Goal: Transaction & Acquisition: Purchase product/service

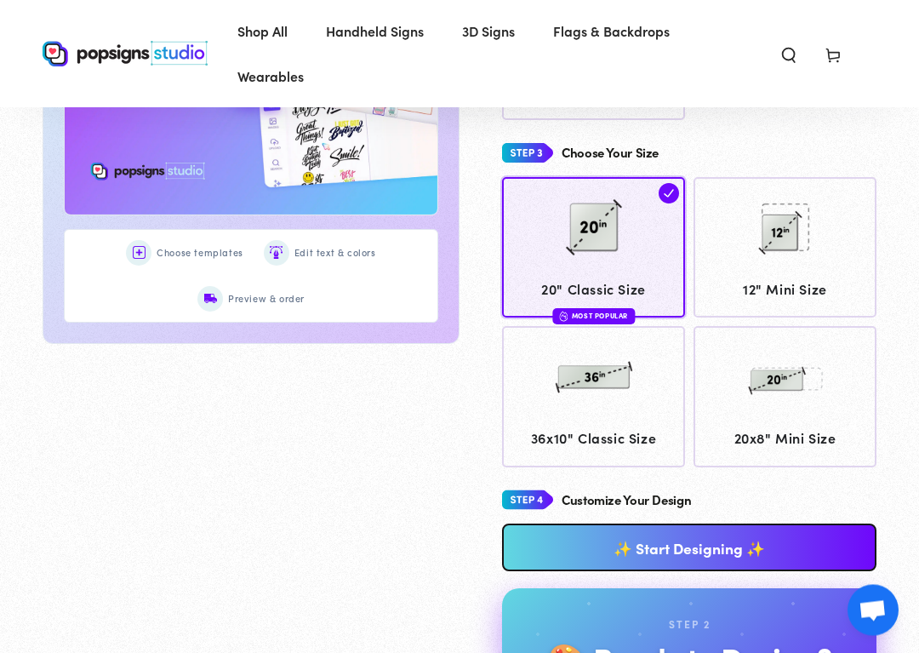
scroll to position [748, 0]
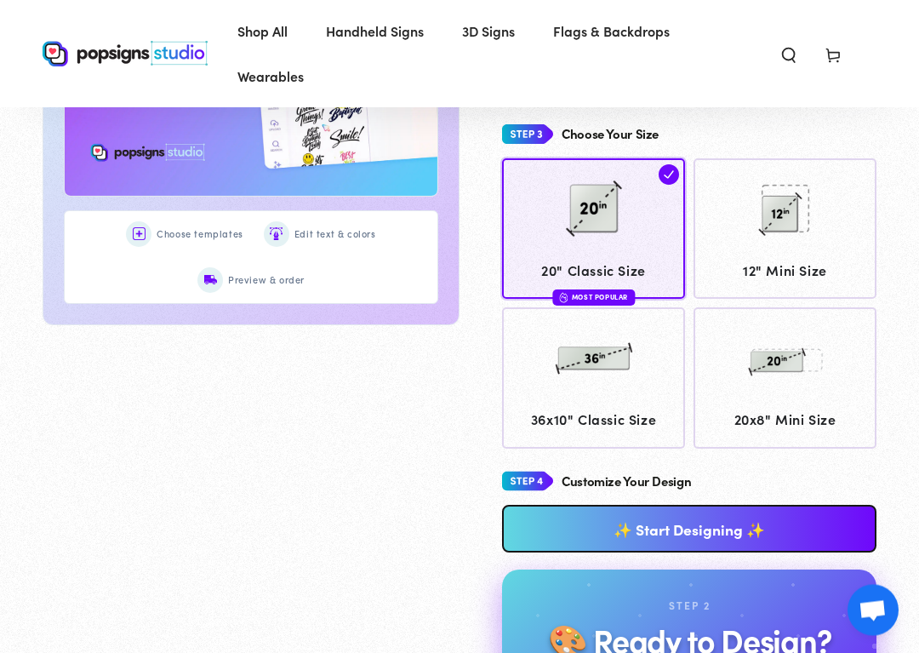
click at [796, 513] on link "✨ Start Designing ✨" at bounding box center [689, 529] width 374 height 48
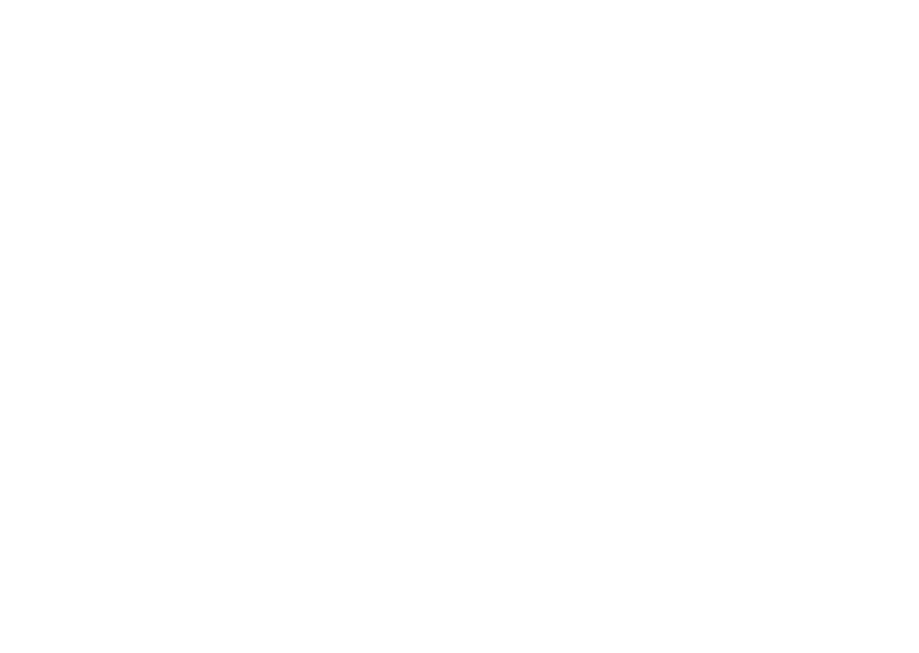
scroll to position [0, 0]
type textarea "An ancient tree with a door leading to a magical world"
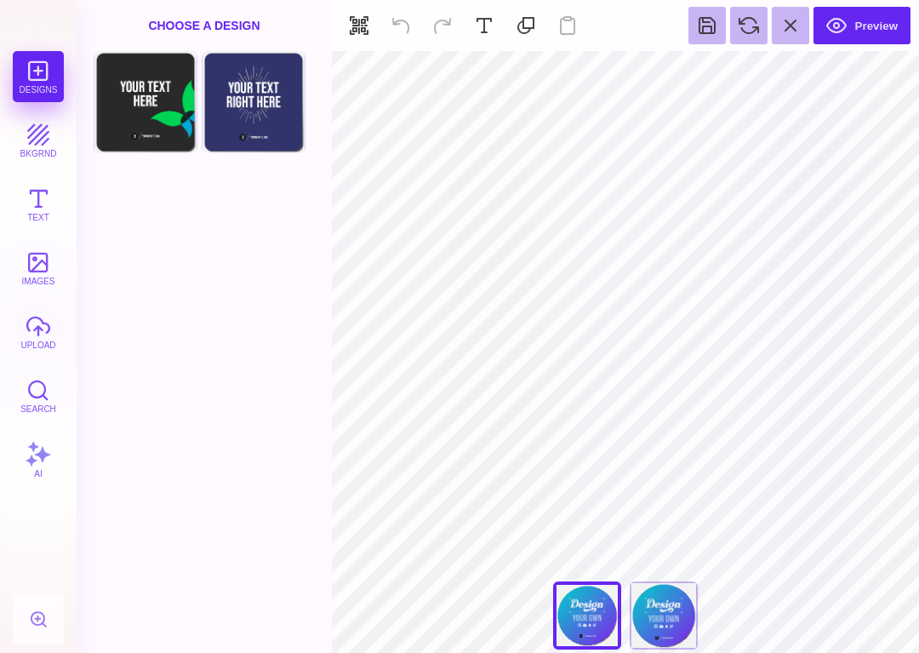
click at [665, 513] on div "Back" at bounding box center [664, 615] width 68 height 68
click at [585, 513] on div "Front" at bounding box center [587, 615] width 68 height 68
type input "#F1F1F2"
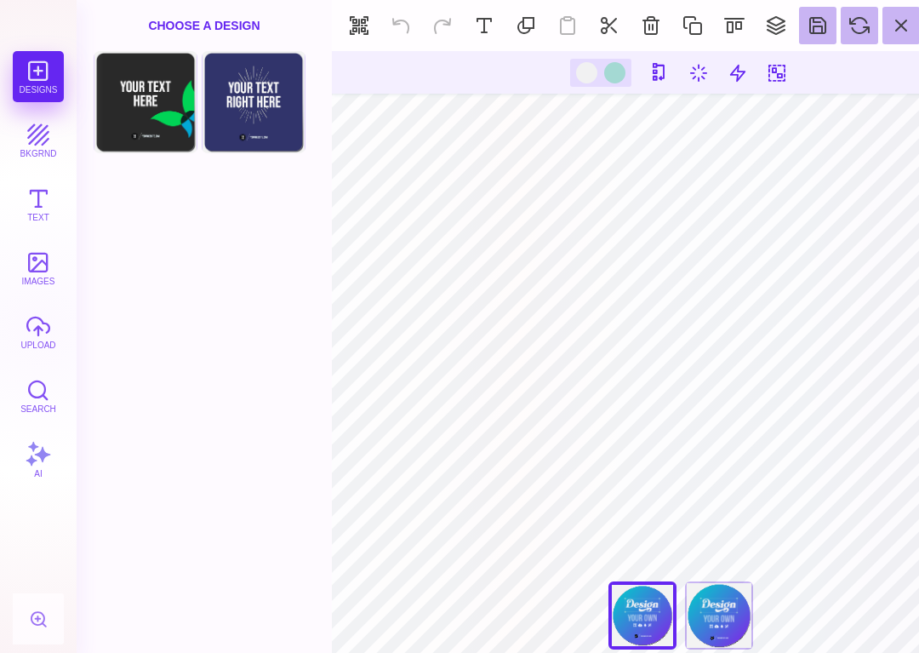
click at [496, 21] on button at bounding box center [483, 25] width 37 height 37
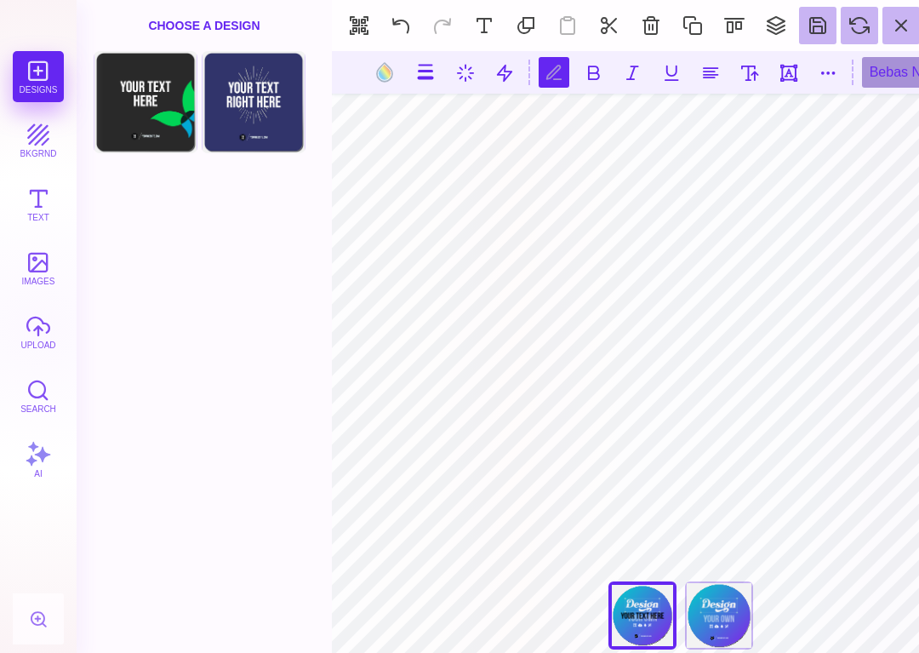
click at [49, 200] on button "Text" at bounding box center [38, 204] width 51 height 51
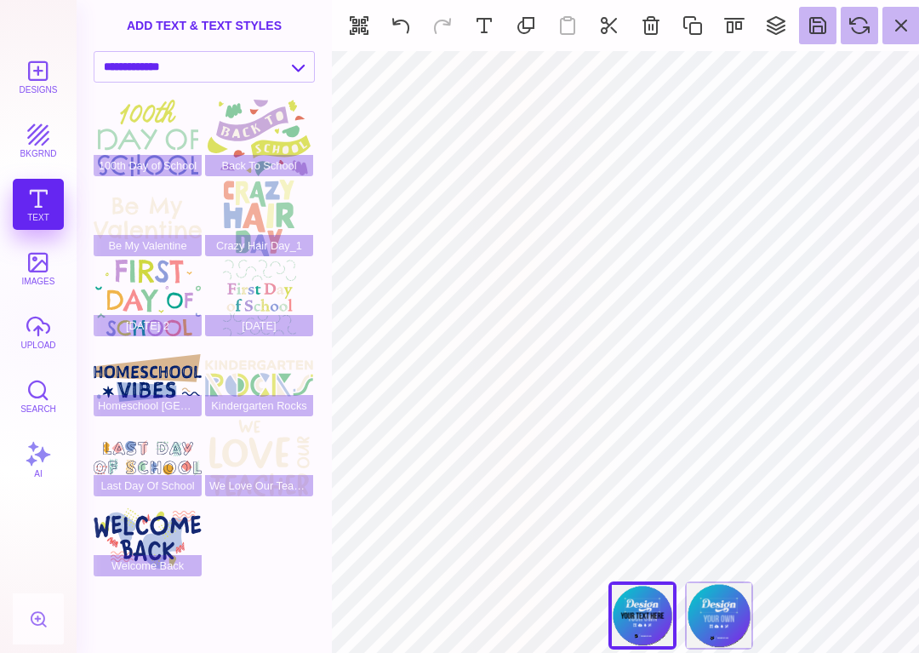
click at [33, 202] on div "Designs bkgrnd Text images upload Search AI" at bounding box center [38, 351] width 77 height 601
click at [26, 209] on div "Designs bkgrnd Text images upload Search AI" at bounding box center [38, 351] width 77 height 601
click at [38, 149] on button "bkgrnd" at bounding box center [38, 140] width 51 height 51
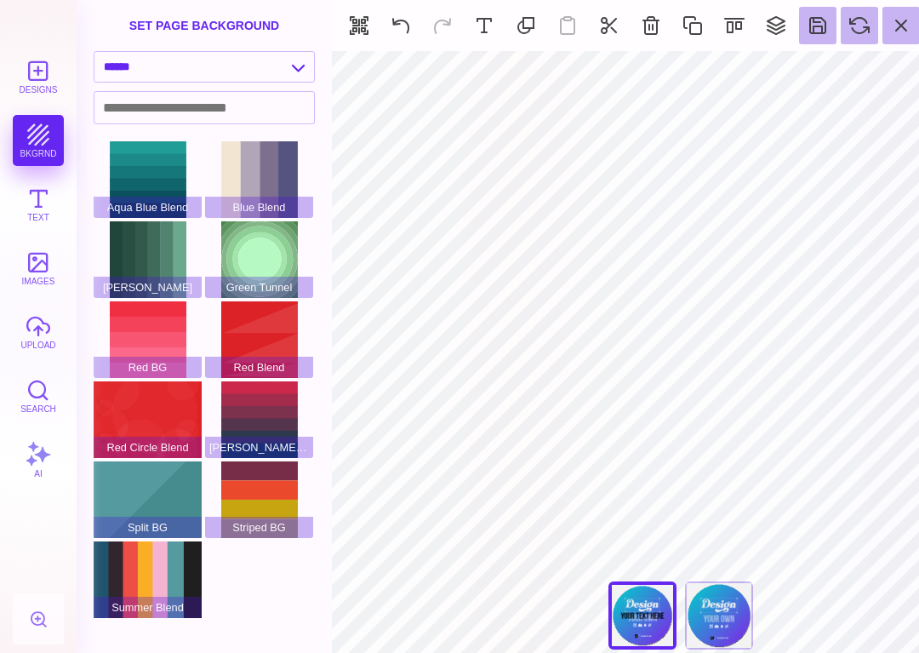
click at [43, 68] on button "Designs" at bounding box center [38, 76] width 51 height 51
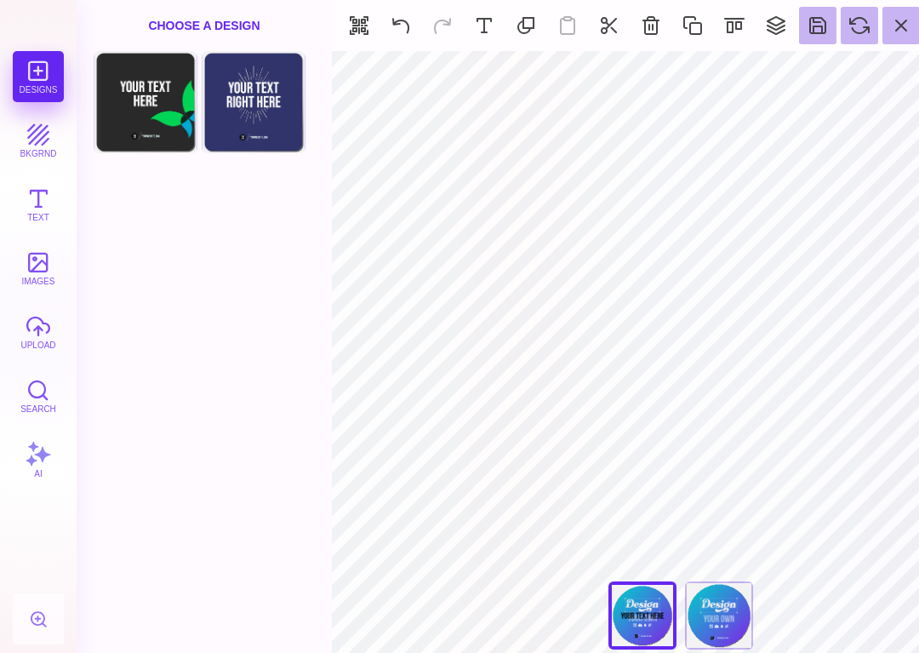
click at [140, 90] on div "Choose Design" at bounding box center [145, 101] width 100 height 97
type input "****"
type input "#00AAD4"
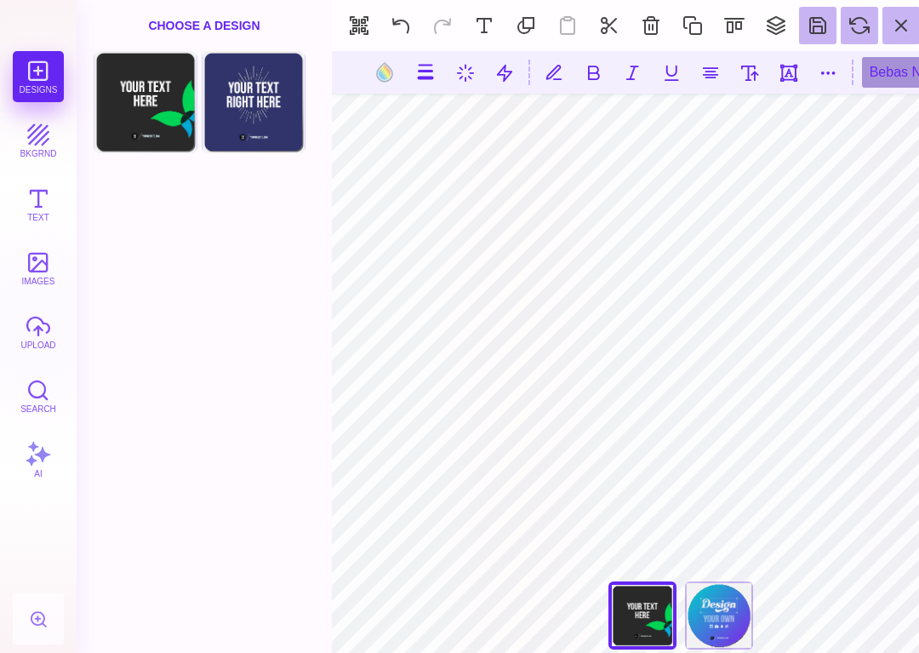
click at [418, 27] on button at bounding box center [400, 25] width 37 height 37
click at [391, 9] on button at bounding box center [400, 25] width 37 height 37
click at [397, 14] on section "Preview" at bounding box center [681, 25] width 698 height 51
click at [351, 21] on button "button" at bounding box center [358, 25] width 37 height 37
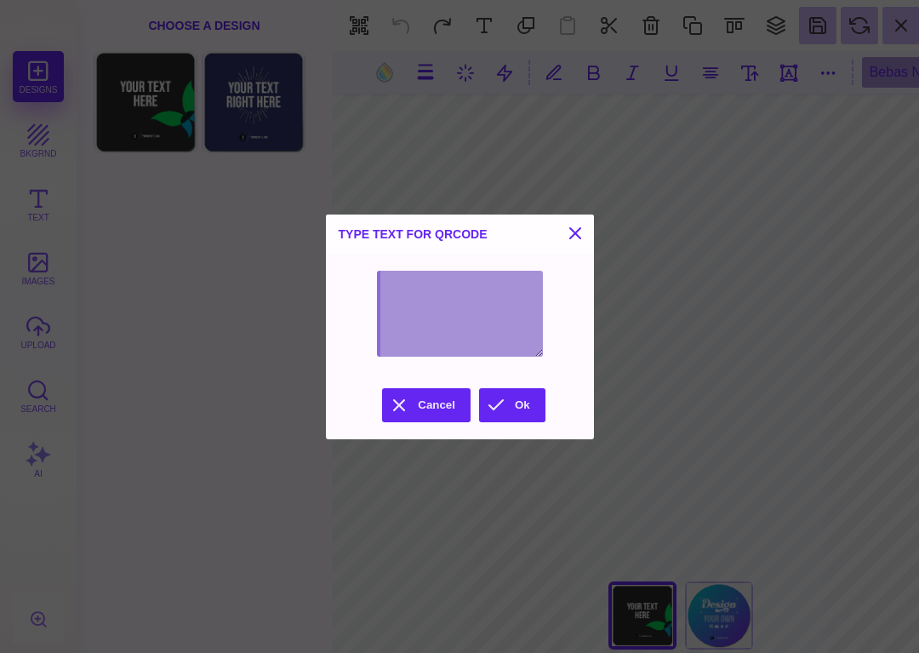
click at [420, 419] on button "Cancel" at bounding box center [426, 405] width 88 height 34
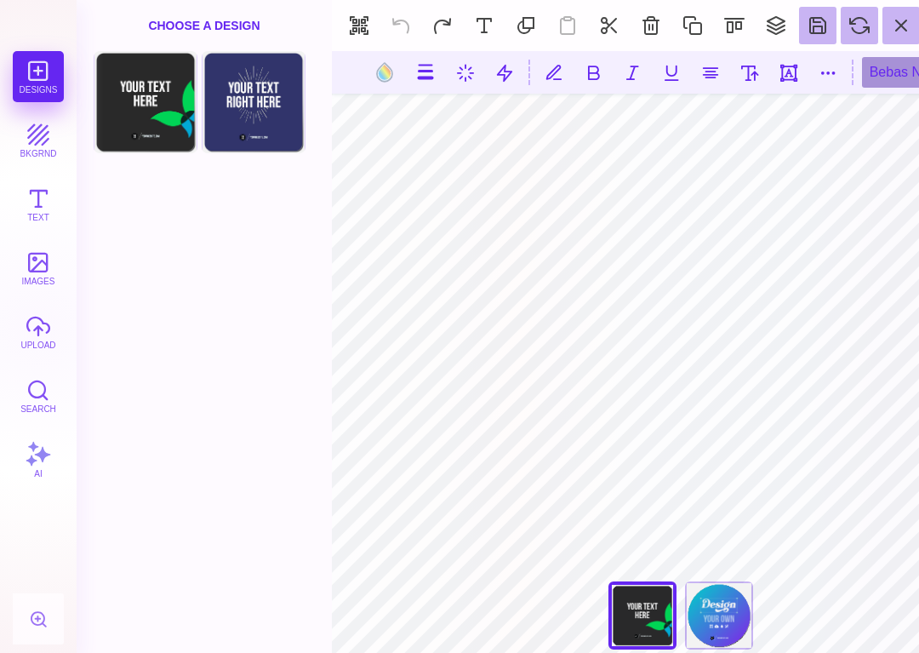
click at [685, 513] on div "Back" at bounding box center [719, 615] width 68 height 68
type input "****"
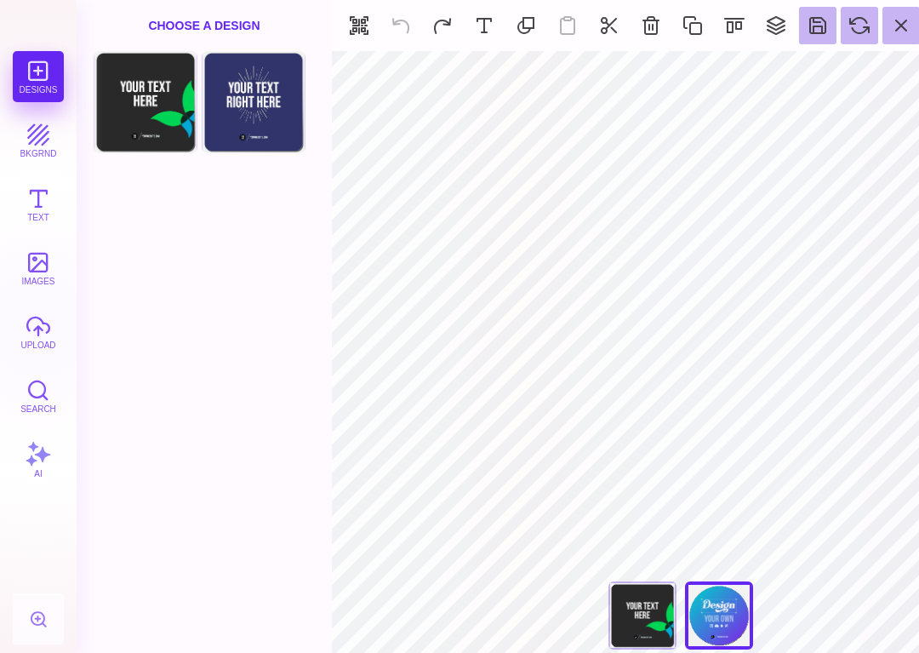
type input "#F1F1F2"
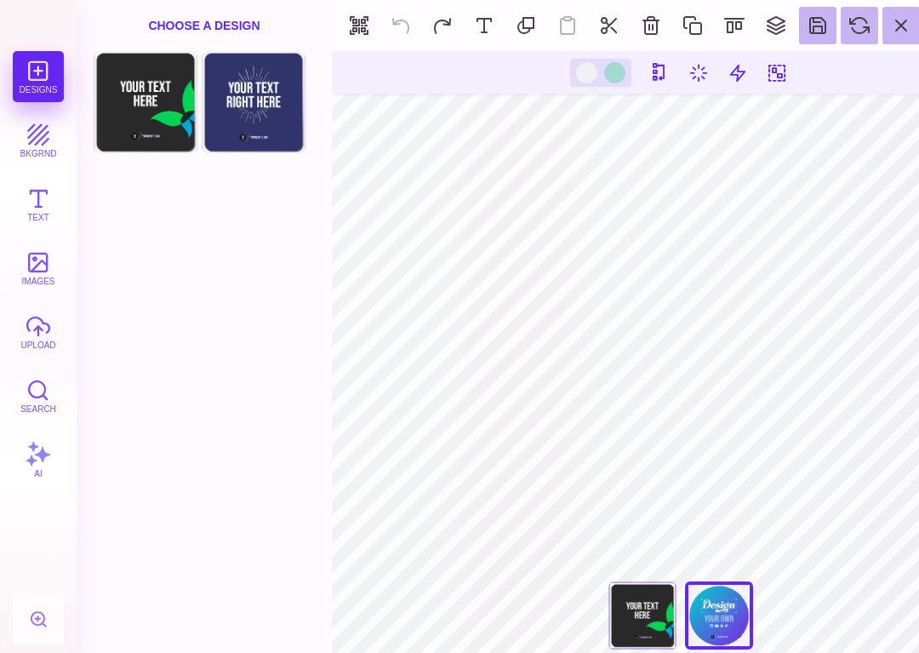
click at [860, 27] on button at bounding box center [859, 25] width 37 height 37
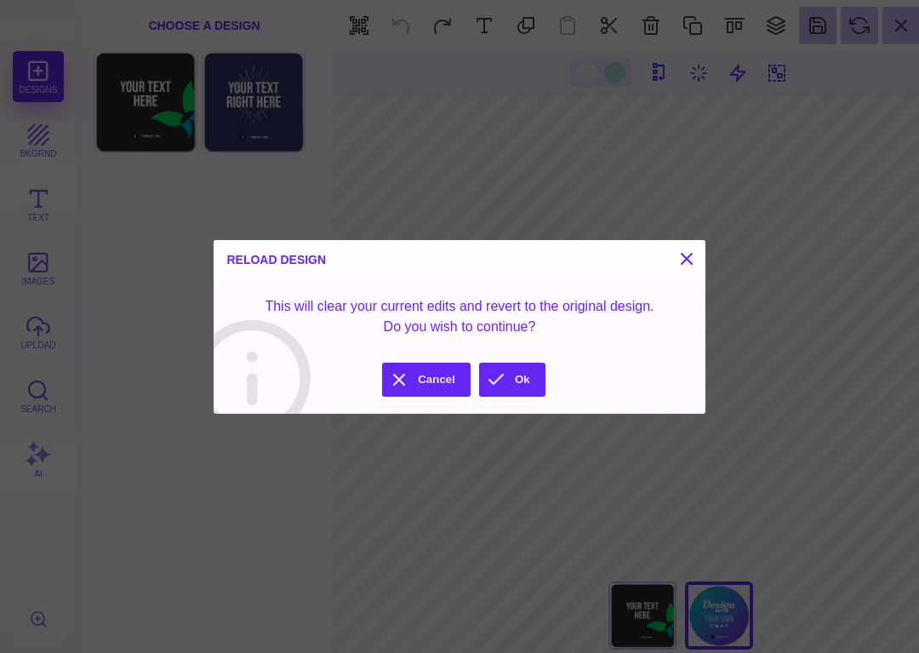
click at [510, 381] on button "Ok" at bounding box center [512, 379] width 66 height 34
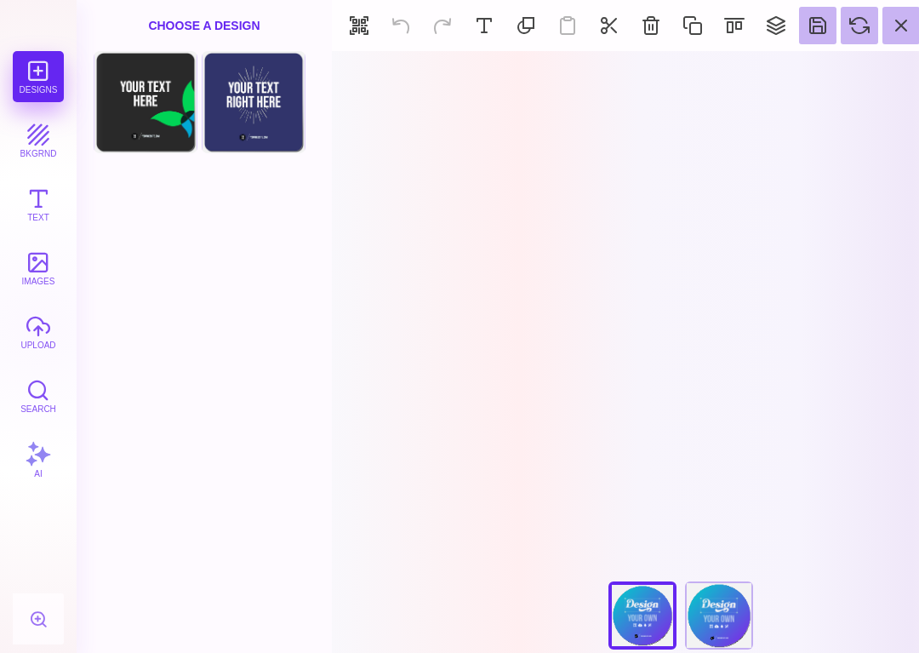
click at [140, 100] on div "Choose Design" at bounding box center [145, 101] width 100 height 97
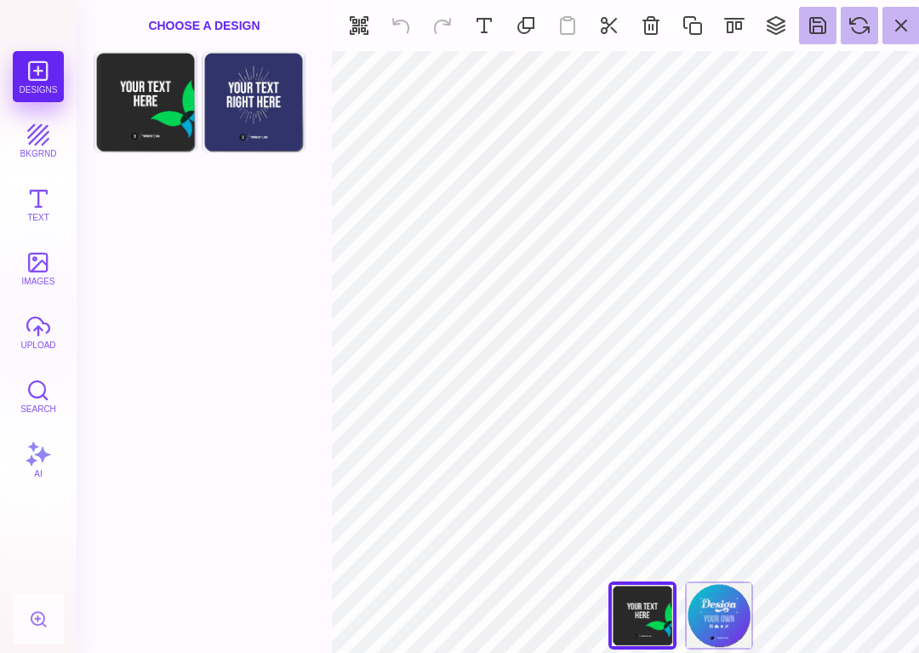
click at [145, 100] on div "Choose Design" at bounding box center [145, 101] width 100 height 97
click at [694, 513] on div "Back" at bounding box center [719, 615] width 68 height 68
click at [40, 257] on button "images" at bounding box center [38, 267] width 51 height 51
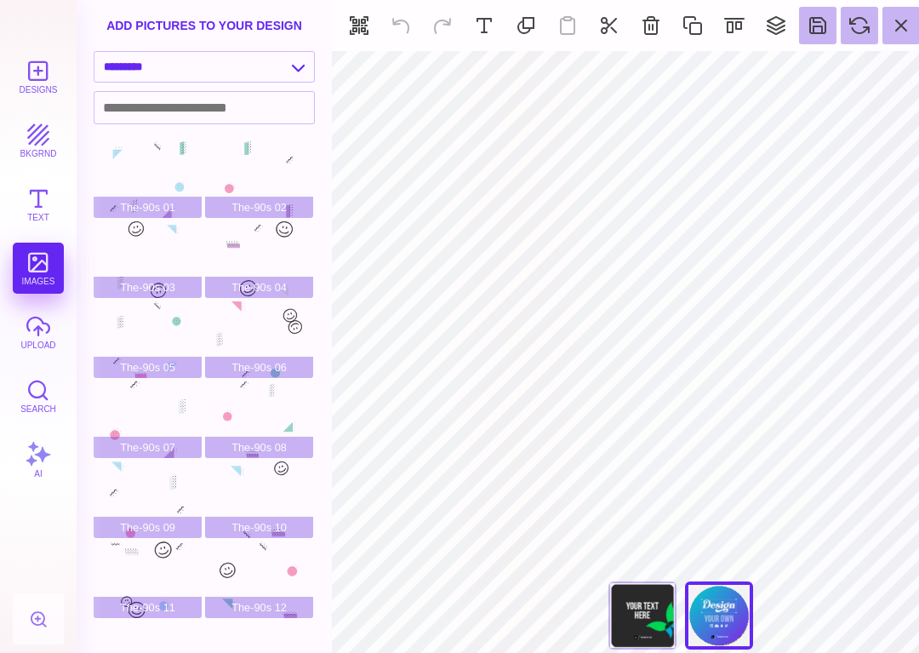
click at [727, 26] on button at bounding box center [733, 25] width 37 height 37
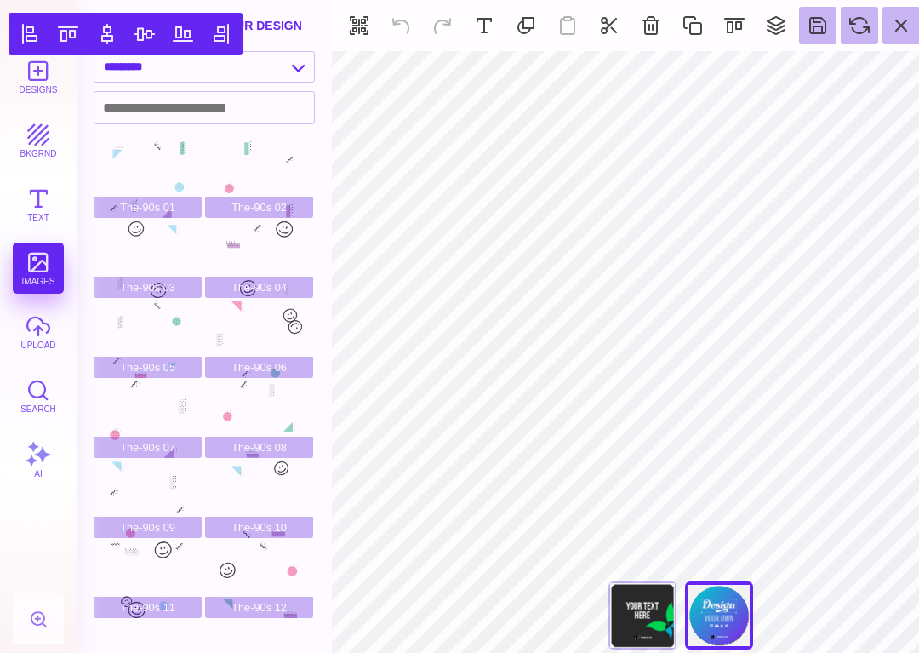
click at [776, 25] on button at bounding box center [775, 25] width 37 height 37
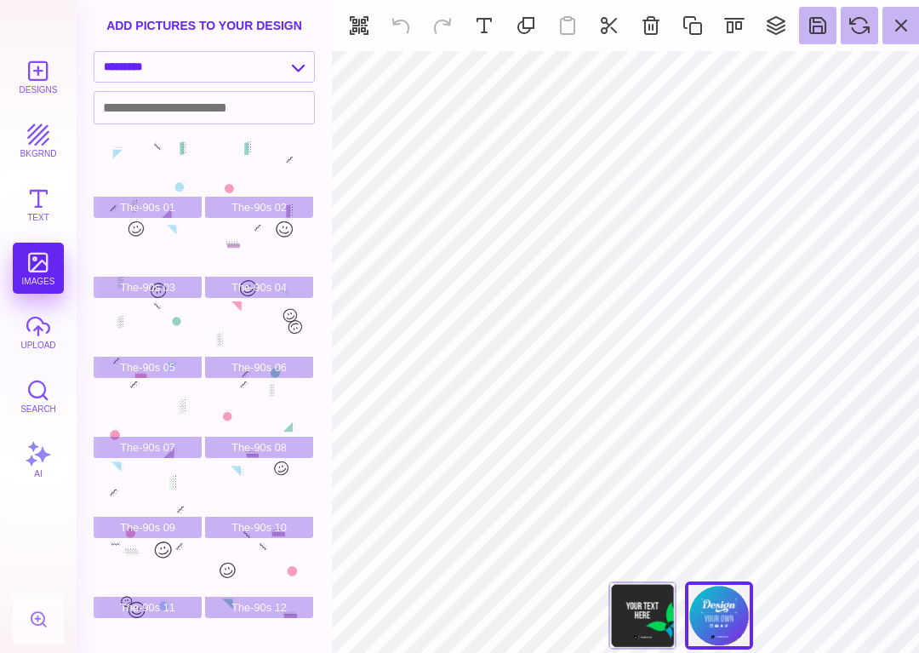
click at [39, 513] on button at bounding box center [38, 618] width 41 height 41
type input "****"
click at [26, 15] on section "Designs bkgrnd Text images upload Search AI" at bounding box center [38, 326] width 77 height 653
click at [308, 65] on select "**********" at bounding box center [203, 67] width 219 height 30
select select "**********"
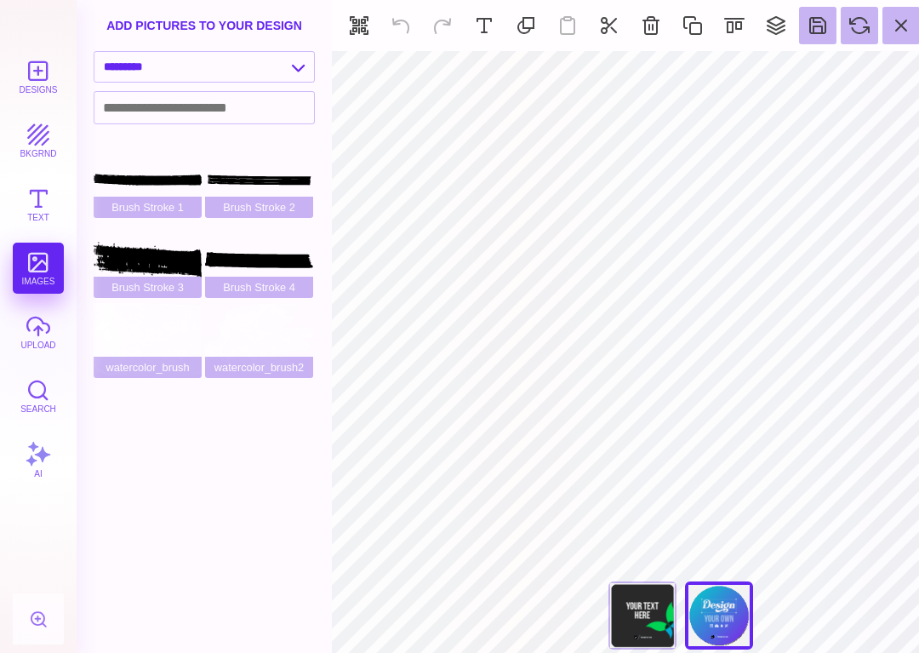
click at [31, 17] on section "Designs bkgrnd Text images upload Search AI" at bounding box center [38, 326] width 77 height 653
click at [29, 66] on button "Designs" at bounding box center [38, 76] width 51 height 51
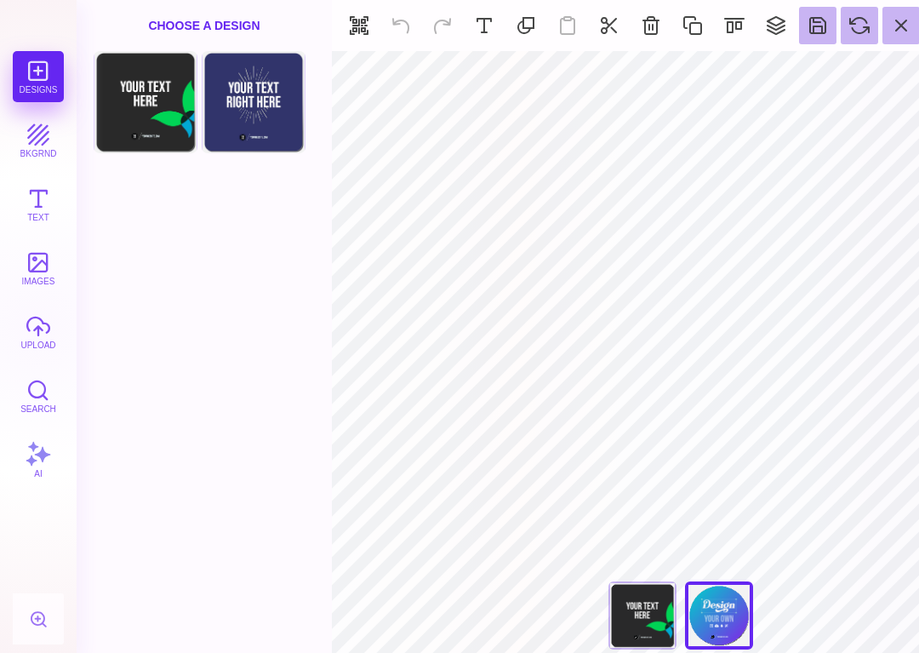
click at [31, 77] on div "Designs bkgrnd Text images upload Search AI" at bounding box center [38, 351] width 77 height 601
click at [214, 391] on div "Front Choose Design Back Choose Design" at bounding box center [204, 351] width 255 height 601
click at [906, 26] on button at bounding box center [900, 25] width 37 height 37
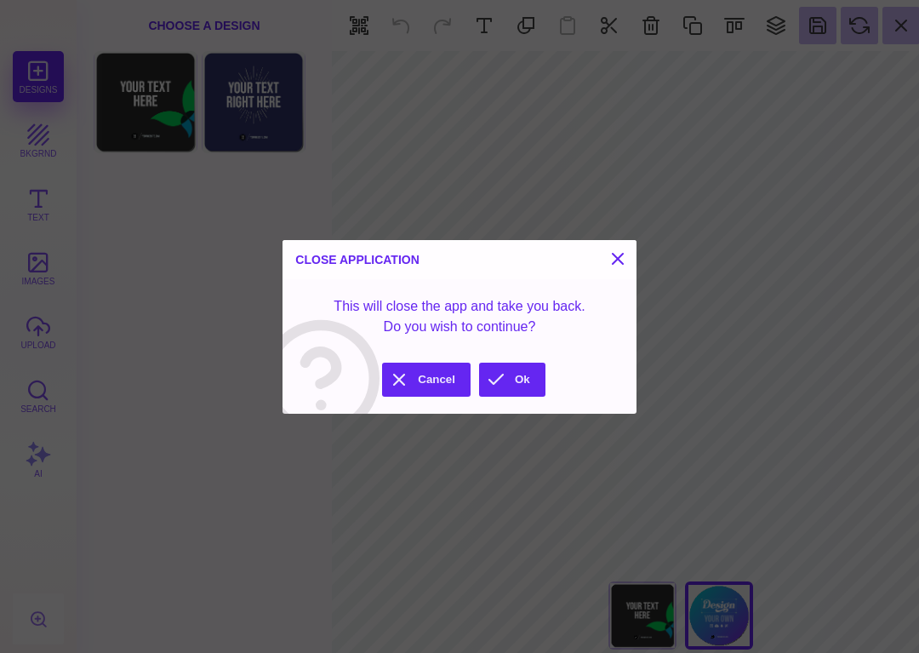
click at [499, 357] on section "Close Application This will close the app and take you back. Do you wish to con…" at bounding box center [458, 327] width 353 height 174
click at [516, 370] on button "Ok" at bounding box center [512, 379] width 66 height 34
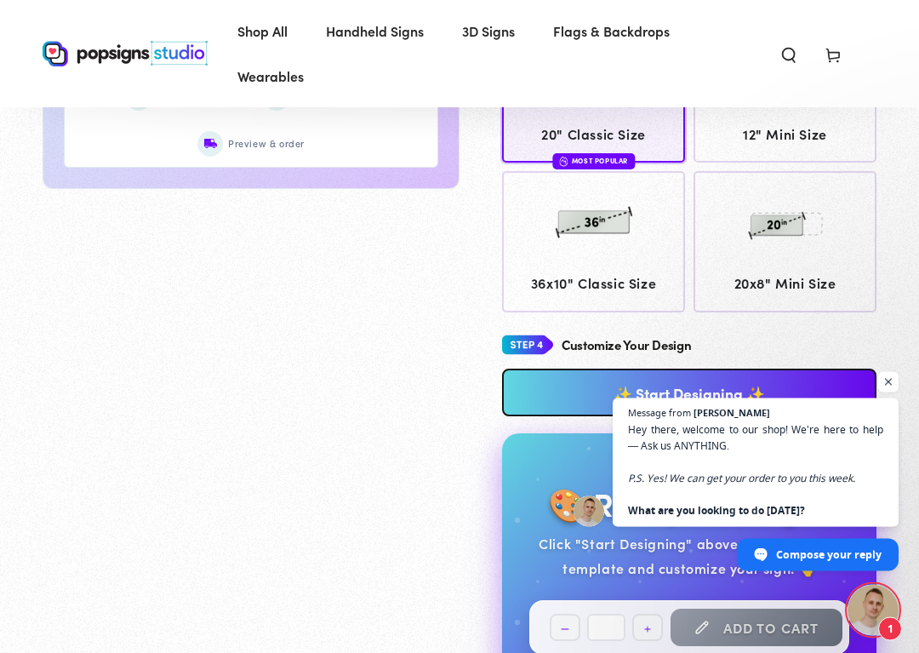
scroll to position [903, 0]
click at [892, 374] on span "Open chat" at bounding box center [888, 382] width 20 height 20
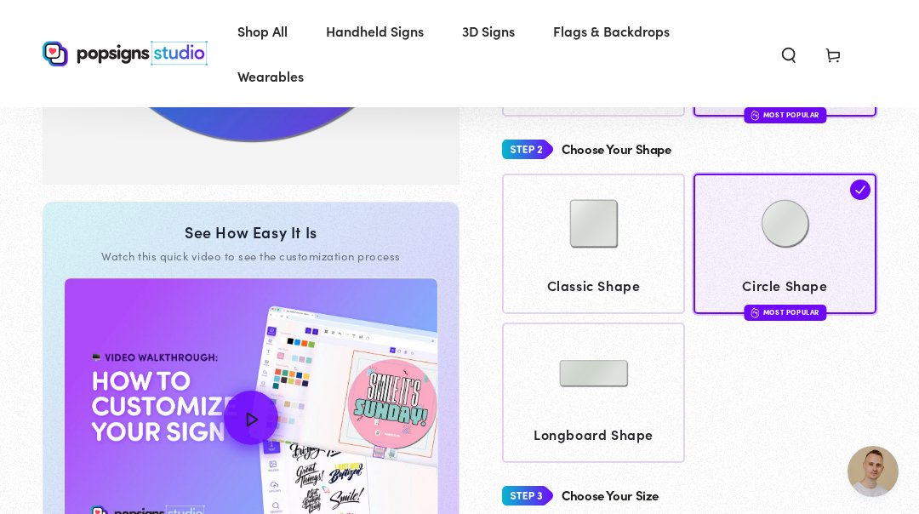
scroll to position [400, 0]
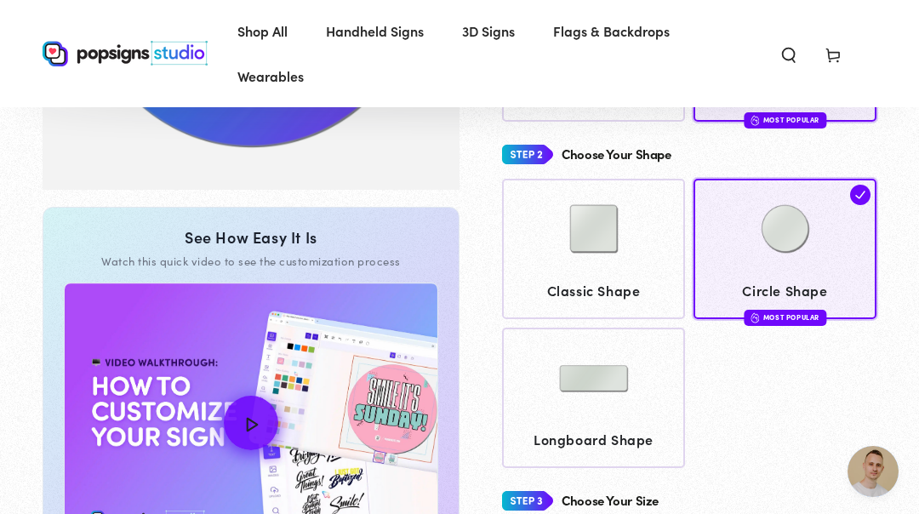
click at [606, 258] on img at bounding box center [593, 228] width 85 height 85
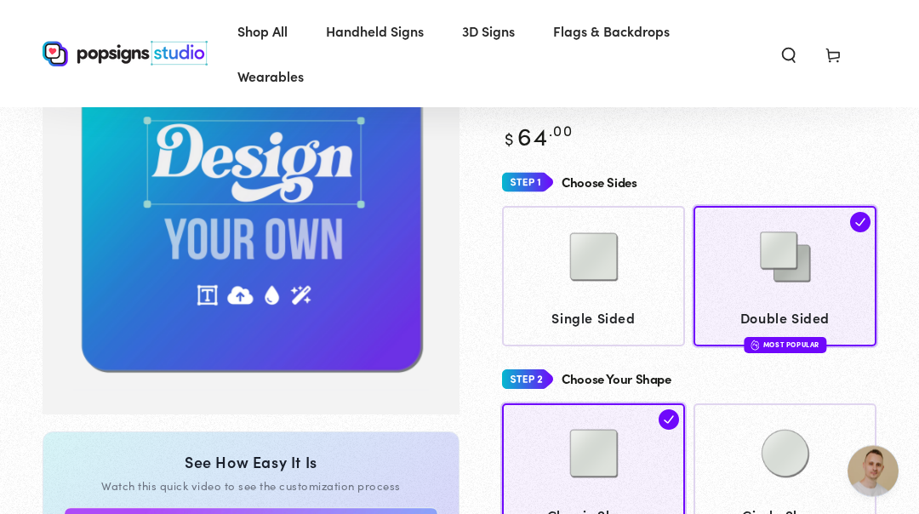
scroll to position [167, 0]
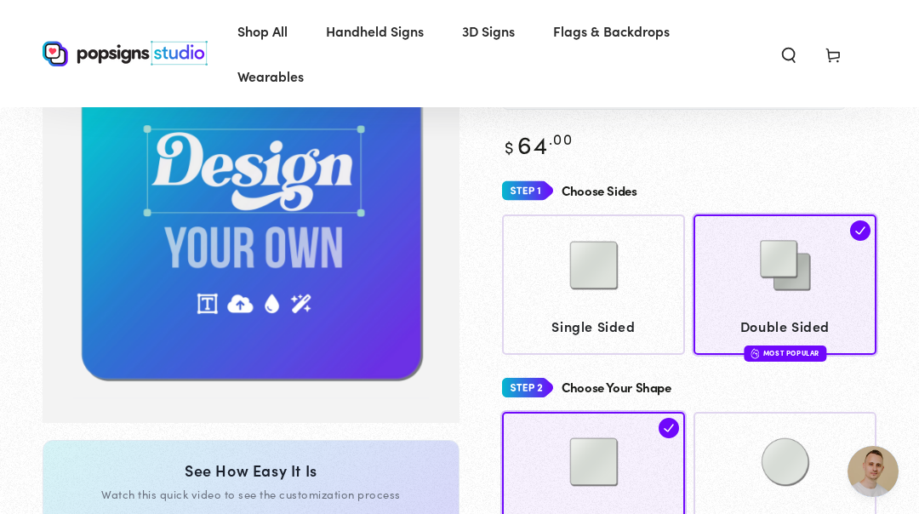
click at [619, 280] on img at bounding box center [593, 265] width 85 height 85
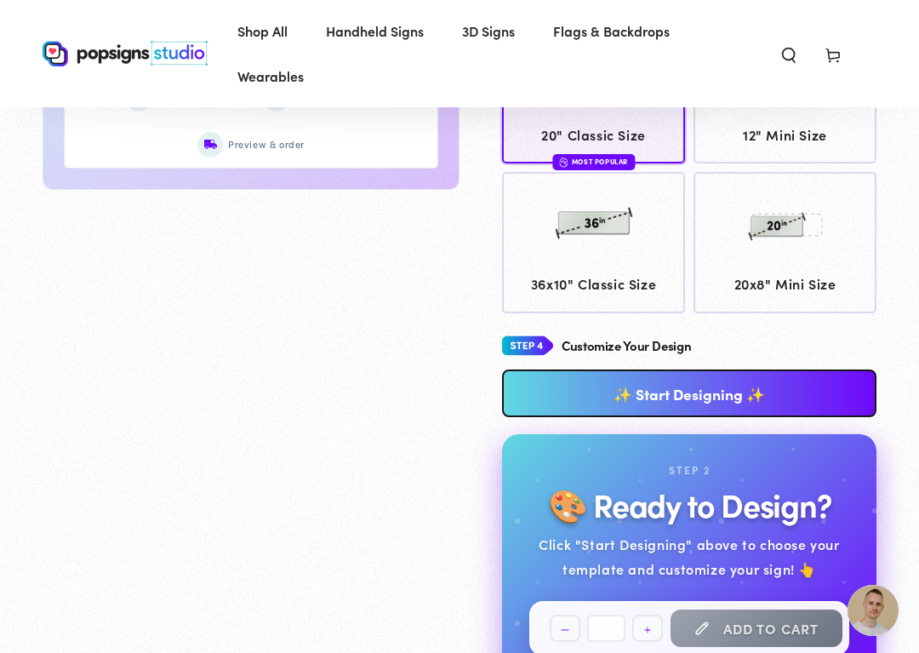
scroll to position [902, 0]
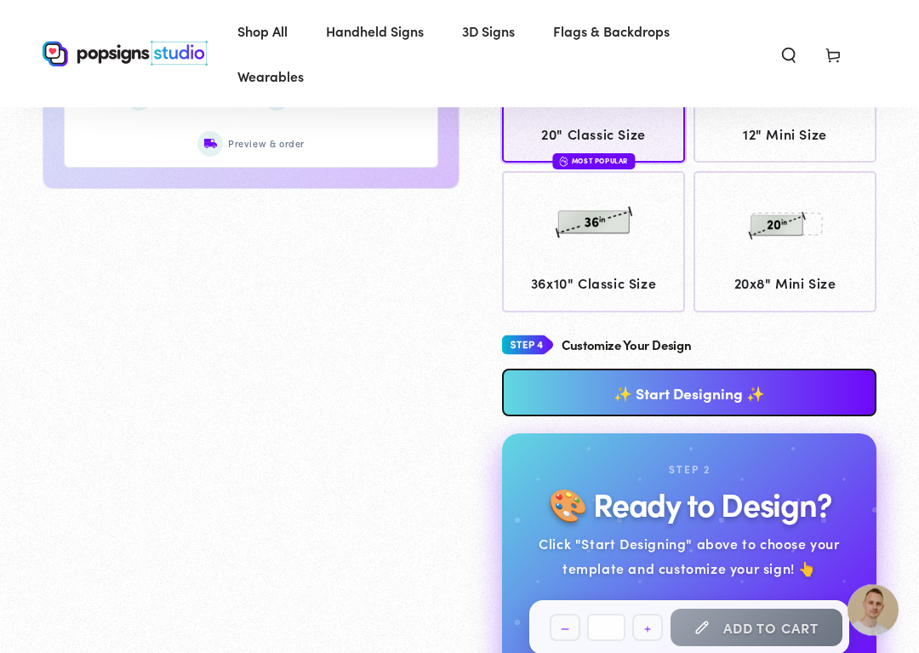
click at [778, 378] on link "✨ Start Designing ✨" at bounding box center [689, 393] width 374 height 48
type input "****"
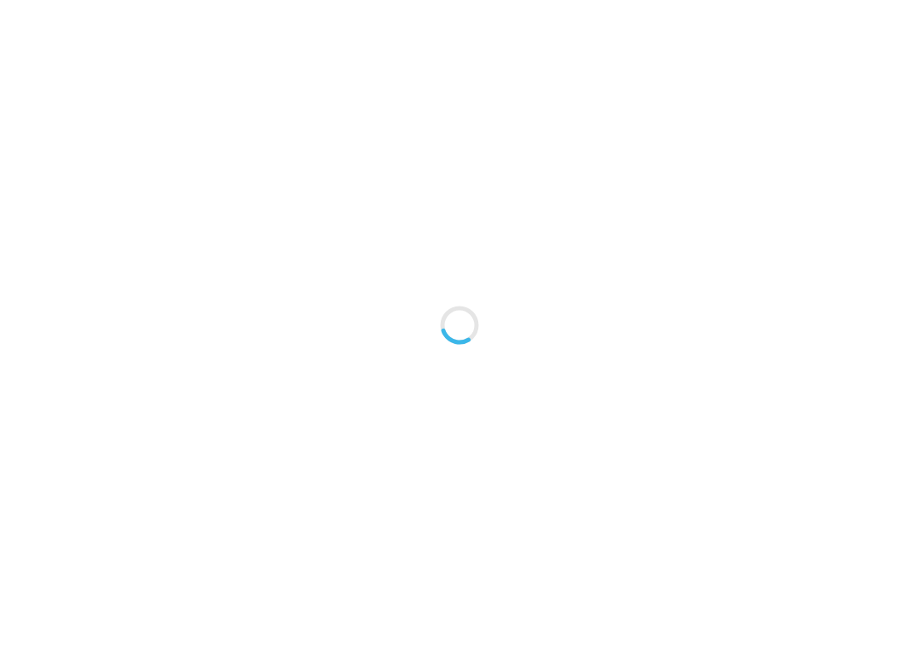
scroll to position [0, 0]
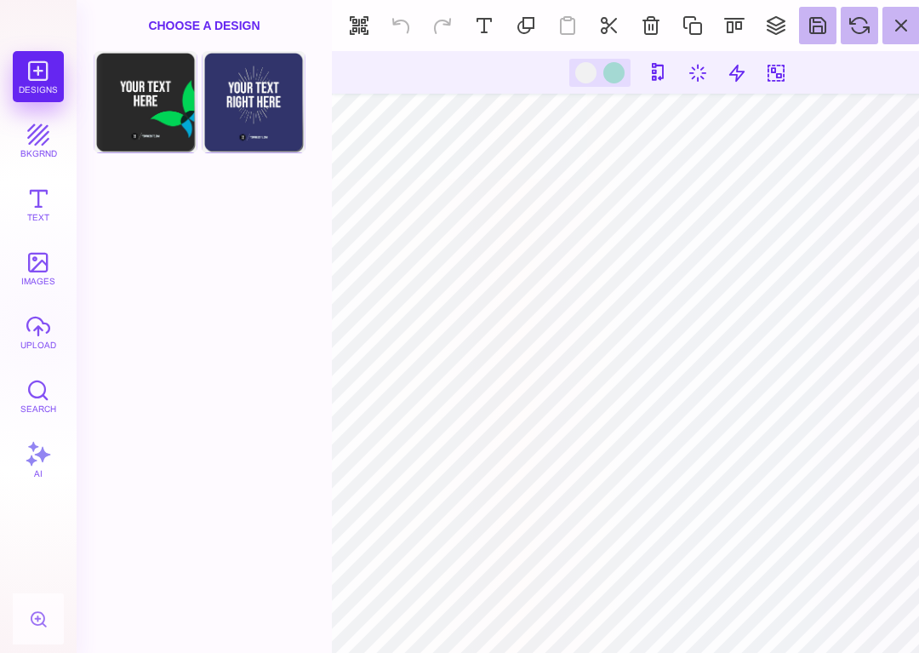
type input "#F1F1F2"
click at [721, 66] on button at bounding box center [736, 72] width 31 height 31
type input "*"
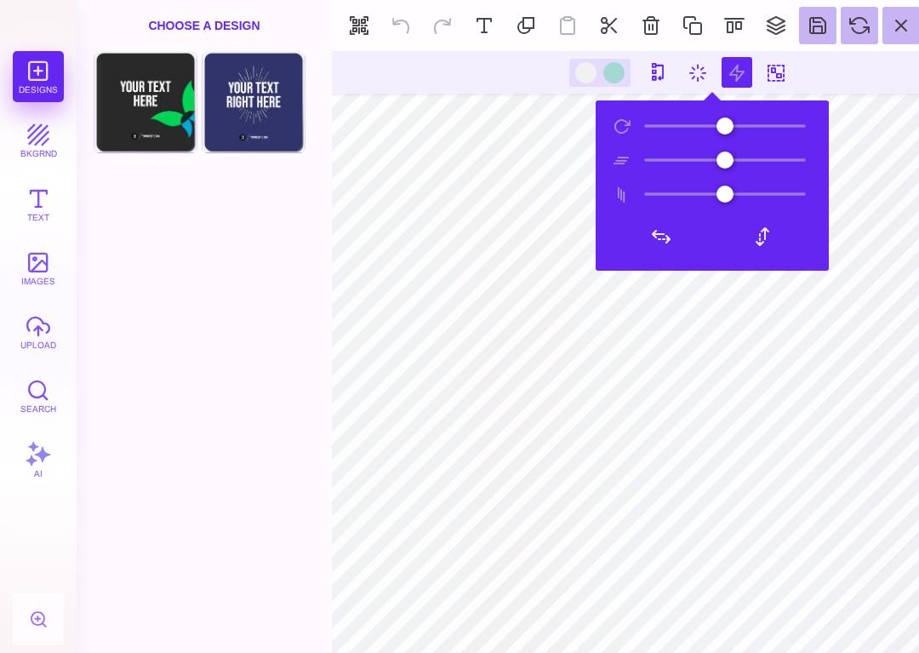
click at [142, 408] on div "Front Choose Design Add this Page Back Choose Design Add this Page" at bounding box center [204, 351] width 255 height 601
click at [682, 76] on button at bounding box center [697, 72] width 31 height 31
type input "*"
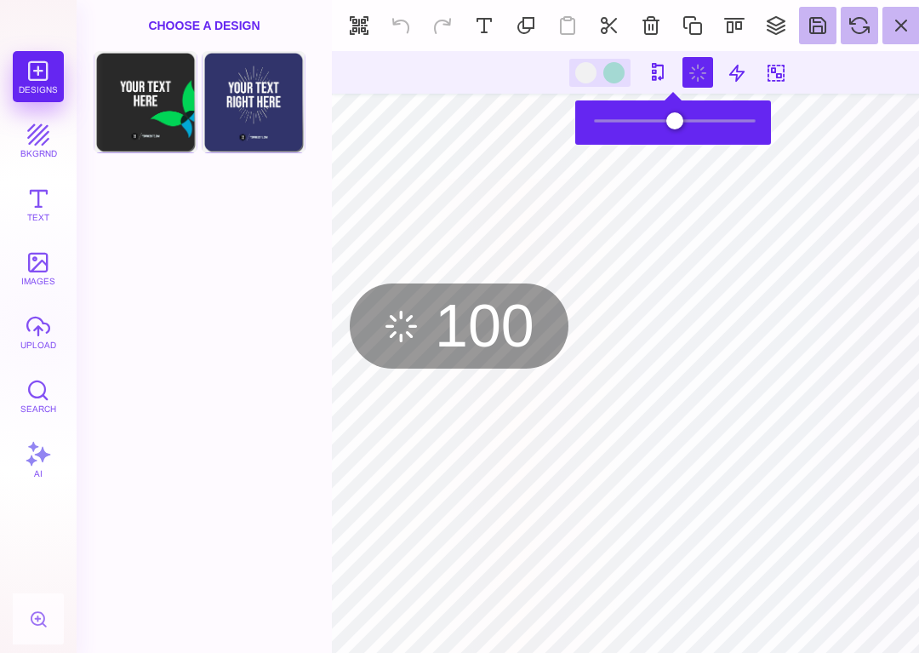
type input "*"
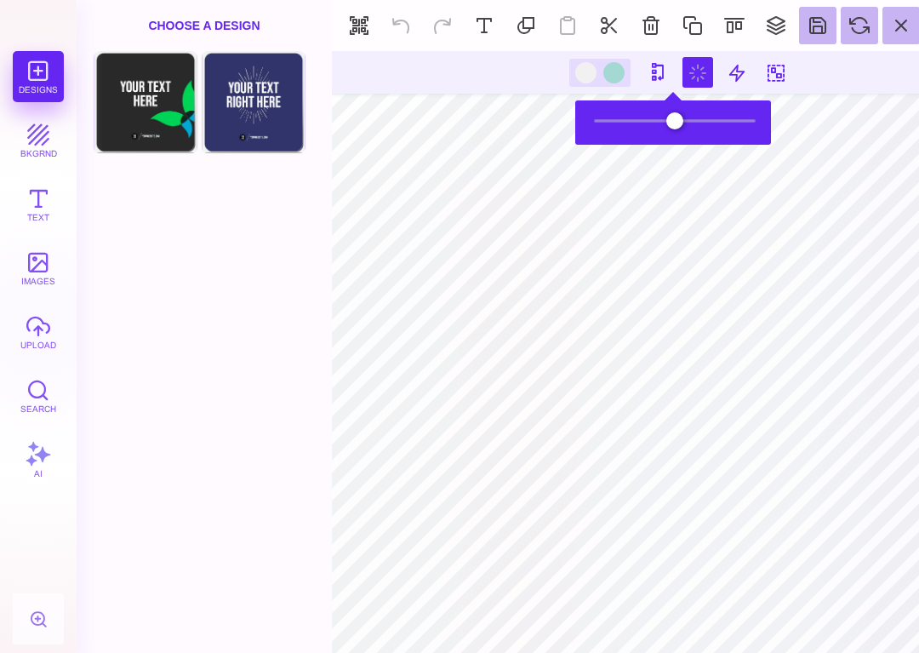
click at [643, 72] on button at bounding box center [658, 72] width 31 height 31
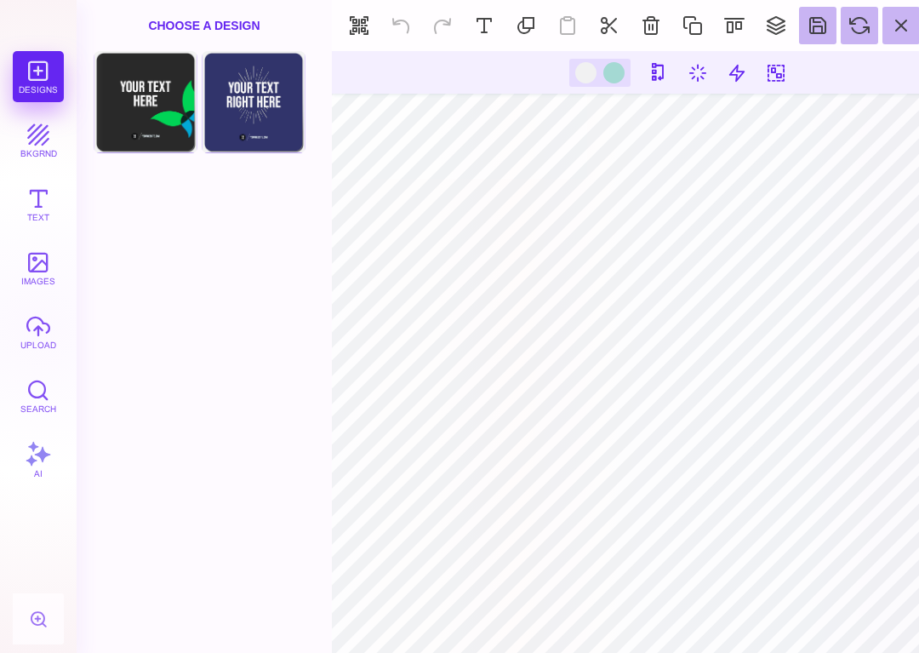
click at [603, 68] on div at bounding box center [613, 72] width 21 height 21
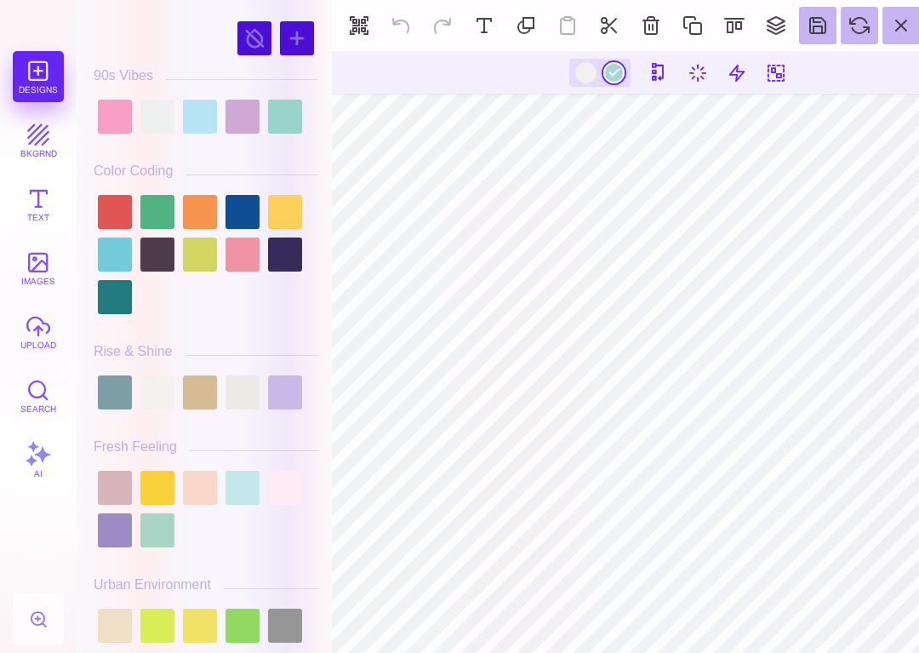
click at [575, 66] on div at bounding box center [585, 72] width 21 height 21
click at [761, 67] on button at bounding box center [776, 72] width 31 height 31
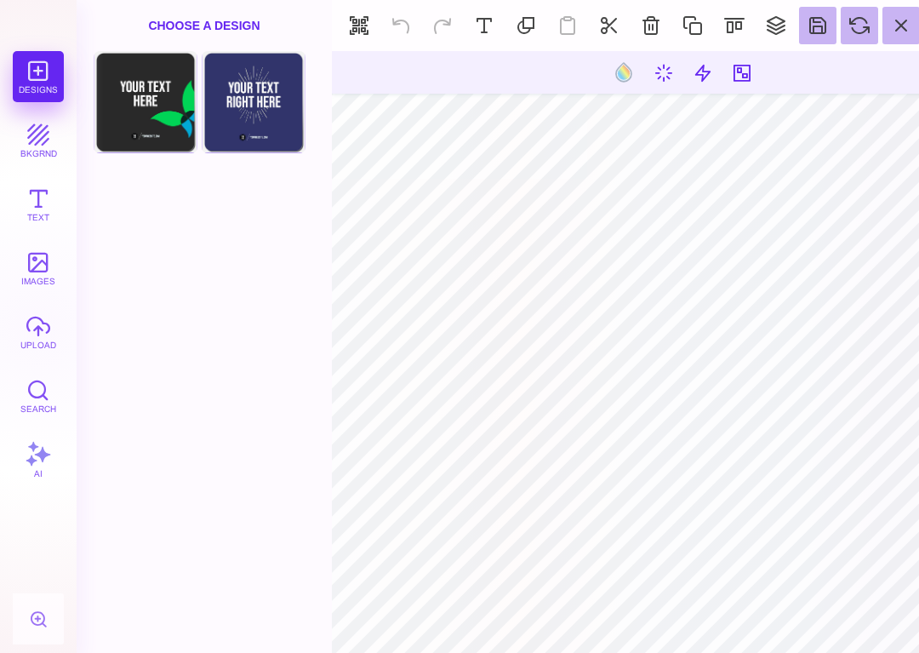
click at [727, 74] on button at bounding box center [742, 72] width 31 height 31
click at [761, 75] on button at bounding box center [776, 72] width 31 height 31
click at [176, 433] on div "Front Choose Design Add this Page Back Choose Design Add this Page" at bounding box center [204, 351] width 255 height 601
click at [907, 20] on button at bounding box center [900, 25] width 37 height 37
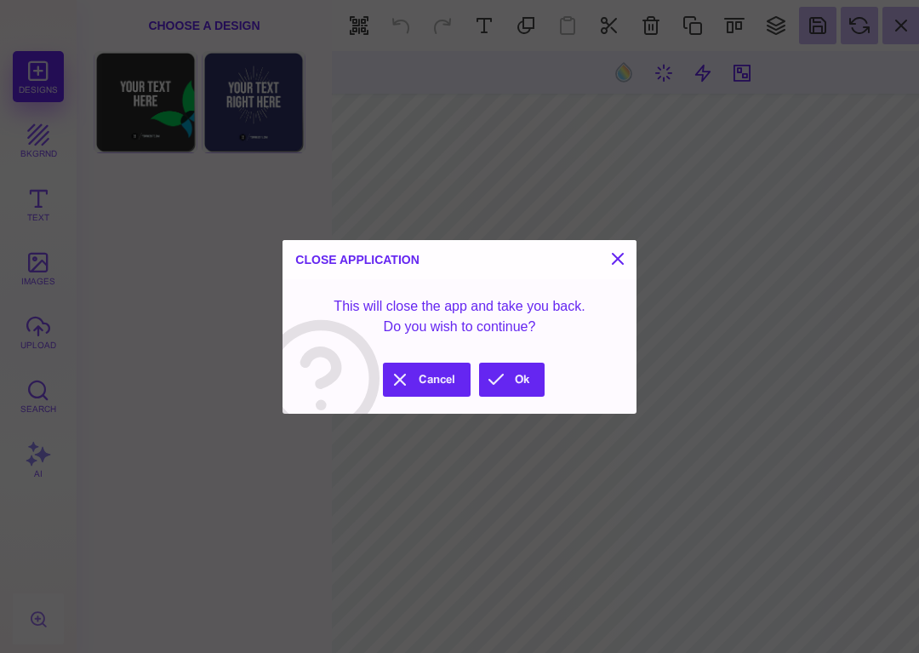
click at [500, 364] on button "Ok" at bounding box center [512, 379] width 66 height 34
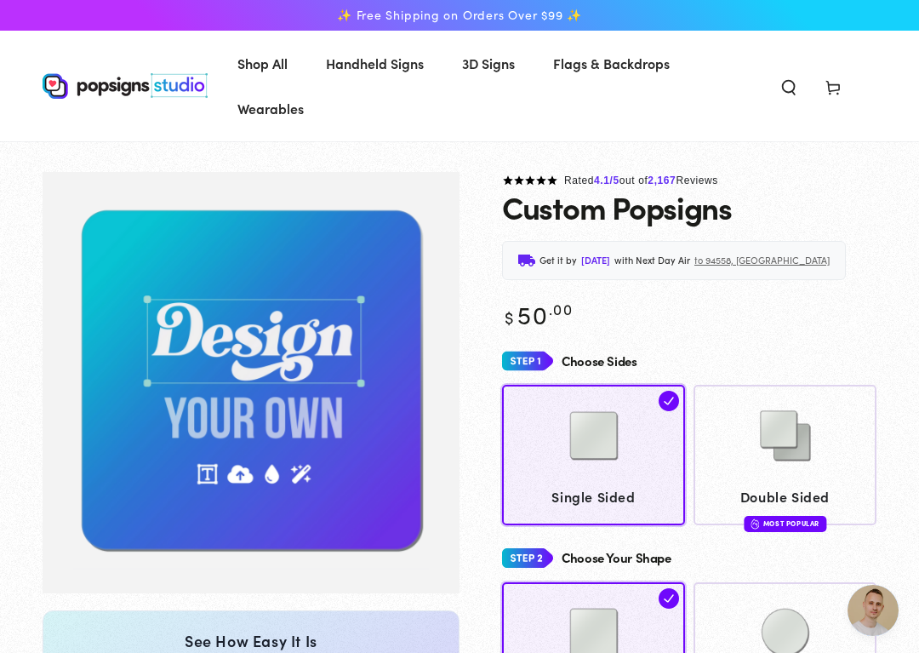
click at [348, 342] on img "Gallery Viewer" at bounding box center [251, 383] width 417 height 422
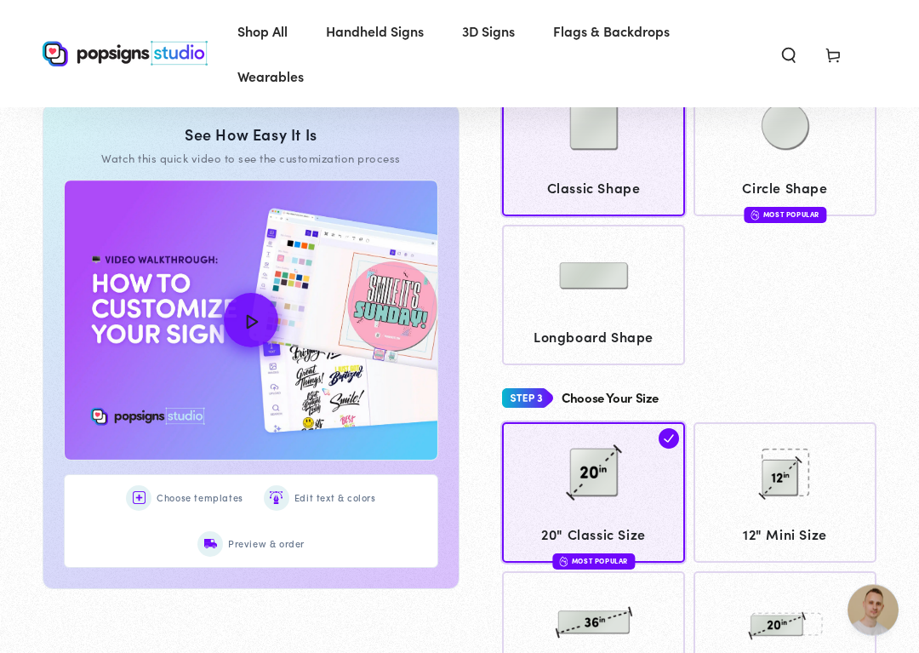
scroll to position [503, 0]
click at [255, 319] on icon "How to Customize Your Design" at bounding box center [253, 322] width 12 height 14
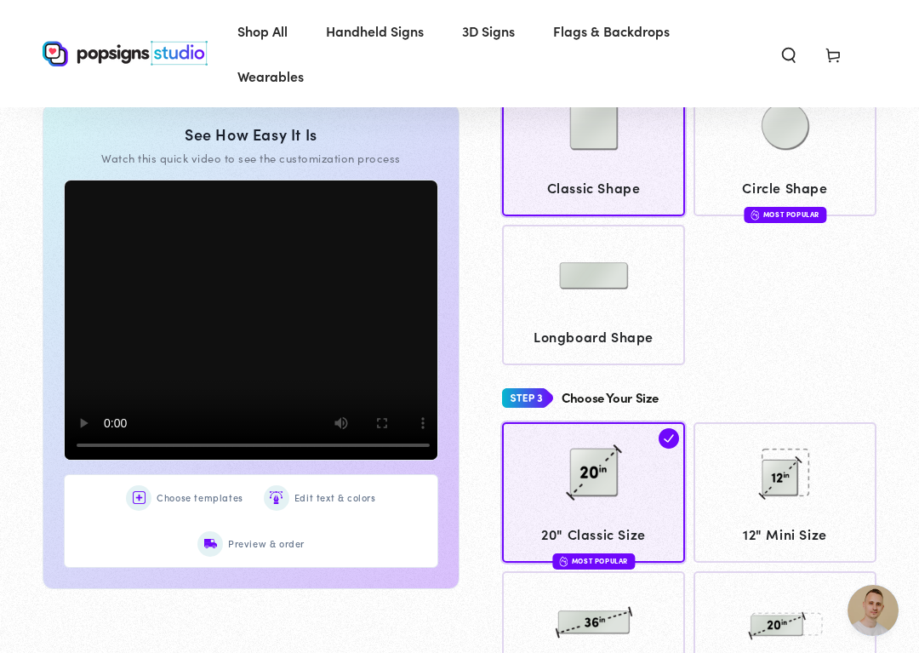
click at [164, 492] on span "Choose templates" at bounding box center [200, 497] width 87 height 17
click at [168, 490] on span "Choose templates" at bounding box center [200, 497] width 87 height 17
click at [161, 497] on span "Choose templates" at bounding box center [200, 497] width 87 height 17
click at [143, 491] on img at bounding box center [139, 497] width 13 height 13
click at [165, 495] on span "Choose templates" at bounding box center [200, 497] width 87 height 17
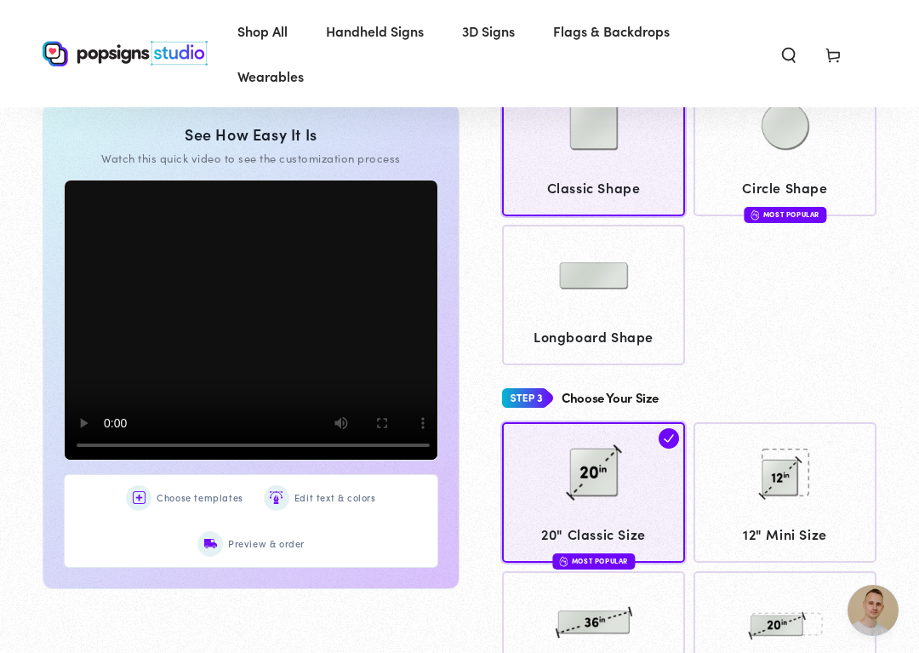
click at [191, 485] on div "Choose templates" at bounding box center [184, 498] width 117 height 26
click at [311, 485] on div "Edit text & colors" at bounding box center [320, 498] width 112 height 26
click at [319, 500] on span "Edit text & colors" at bounding box center [335, 497] width 82 height 17
click at [260, 513] on span "Preview & order" at bounding box center [266, 543] width 77 height 17
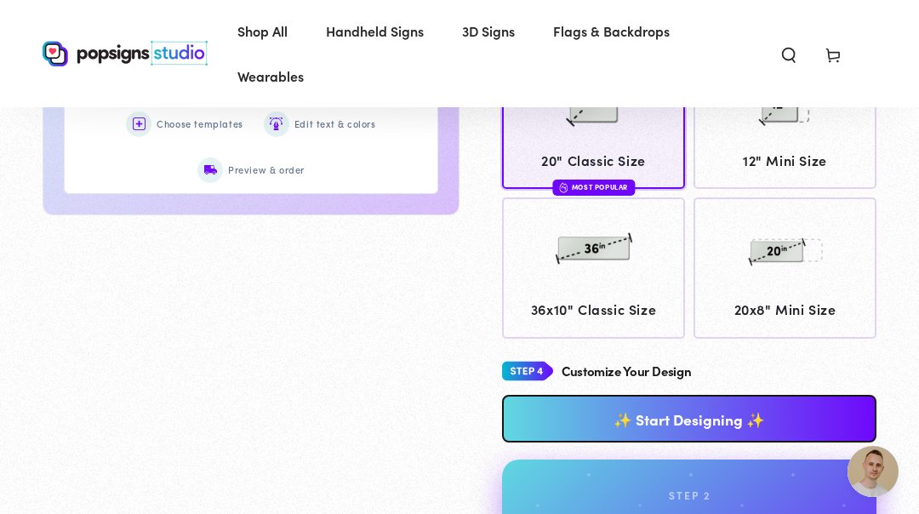
scroll to position [875, 0]
click at [784, 402] on link "✨ Start Designing ✨" at bounding box center [689, 420] width 374 height 48
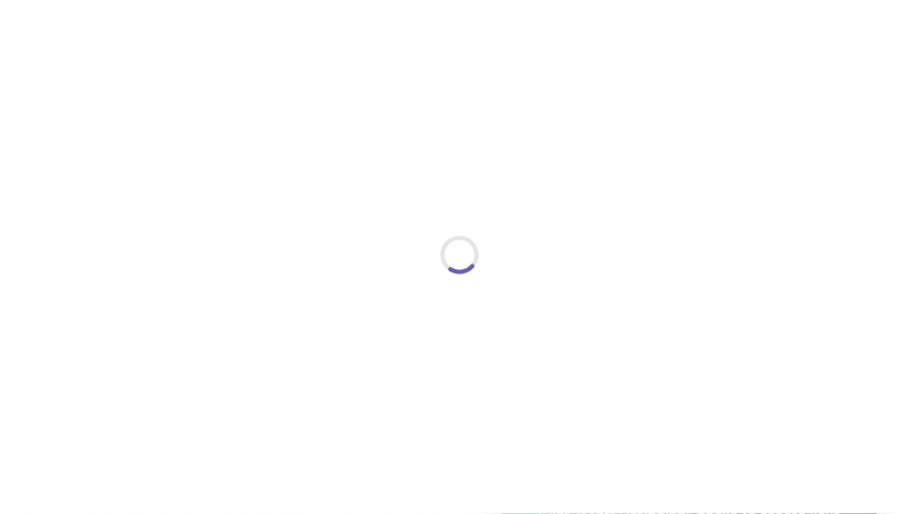
type input "*"
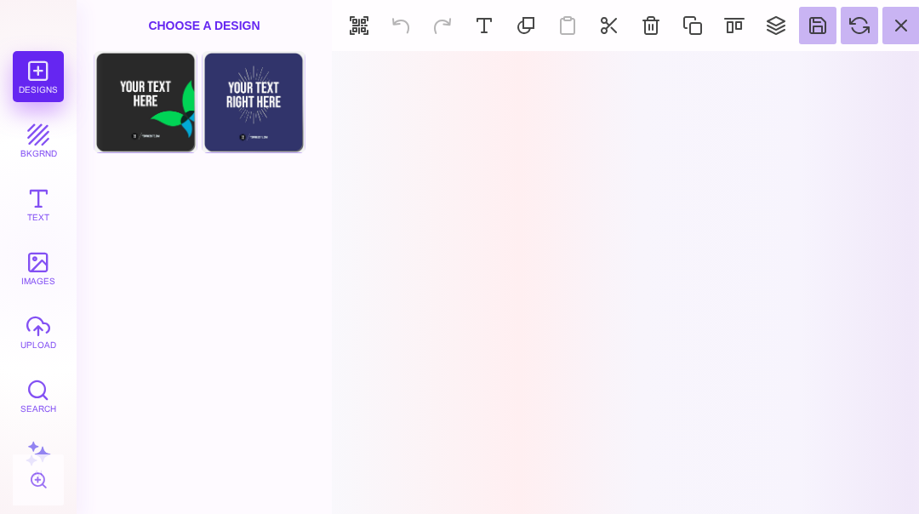
click at [852, 435] on section at bounding box center [680, 282] width 697 height 463
click at [133, 108] on div "Choose Design" at bounding box center [145, 101] width 100 height 97
click at [145, 122] on div "Choose Design" at bounding box center [145, 101] width 100 height 97
click at [31, 475] on button at bounding box center [38, 479] width 41 height 41
click at [31, 476] on button at bounding box center [38, 479] width 41 height 41
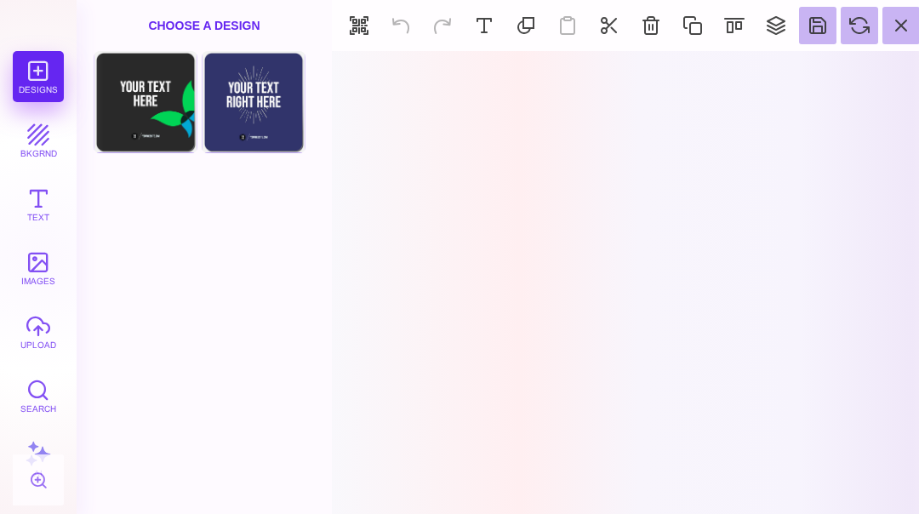
click at [48, 466] on button at bounding box center [38, 479] width 41 height 41
click at [129, 353] on div "Front Choose Design Add this Page Back Choose Design Add this Page" at bounding box center [204, 282] width 255 height 463
